Goal: Task Accomplishment & Management: Complete application form

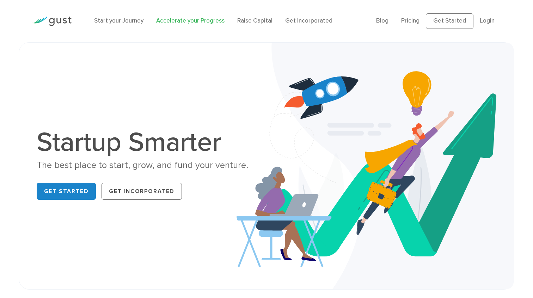
click at [167, 20] on link "Accelerate your Progress" at bounding box center [190, 20] width 68 height 7
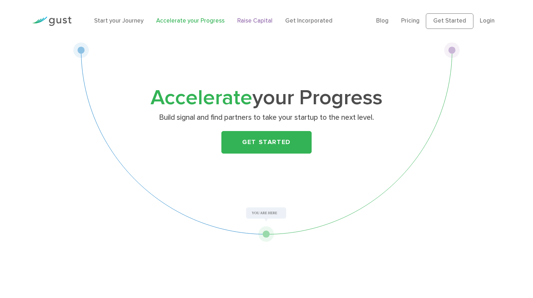
click at [258, 23] on link "Raise Capital" at bounding box center [254, 20] width 35 height 7
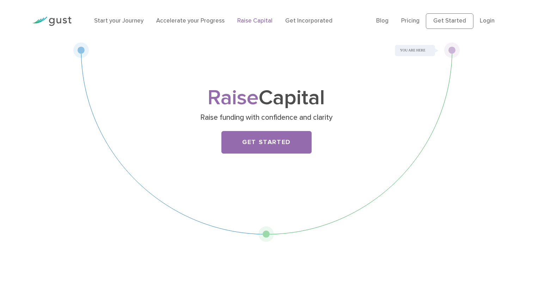
click at [257, 22] on link "Raise Capital" at bounding box center [254, 20] width 35 height 7
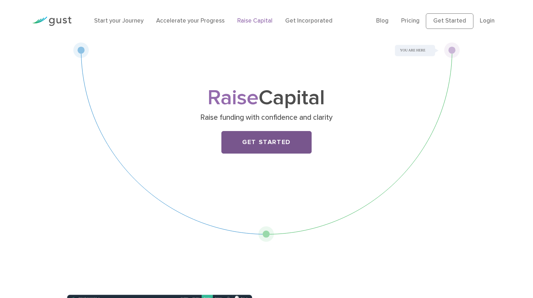
click at [271, 141] on link "Get Started" at bounding box center [267, 142] width 90 height 23
